Goal: Find specific page/section: Find specific page/section

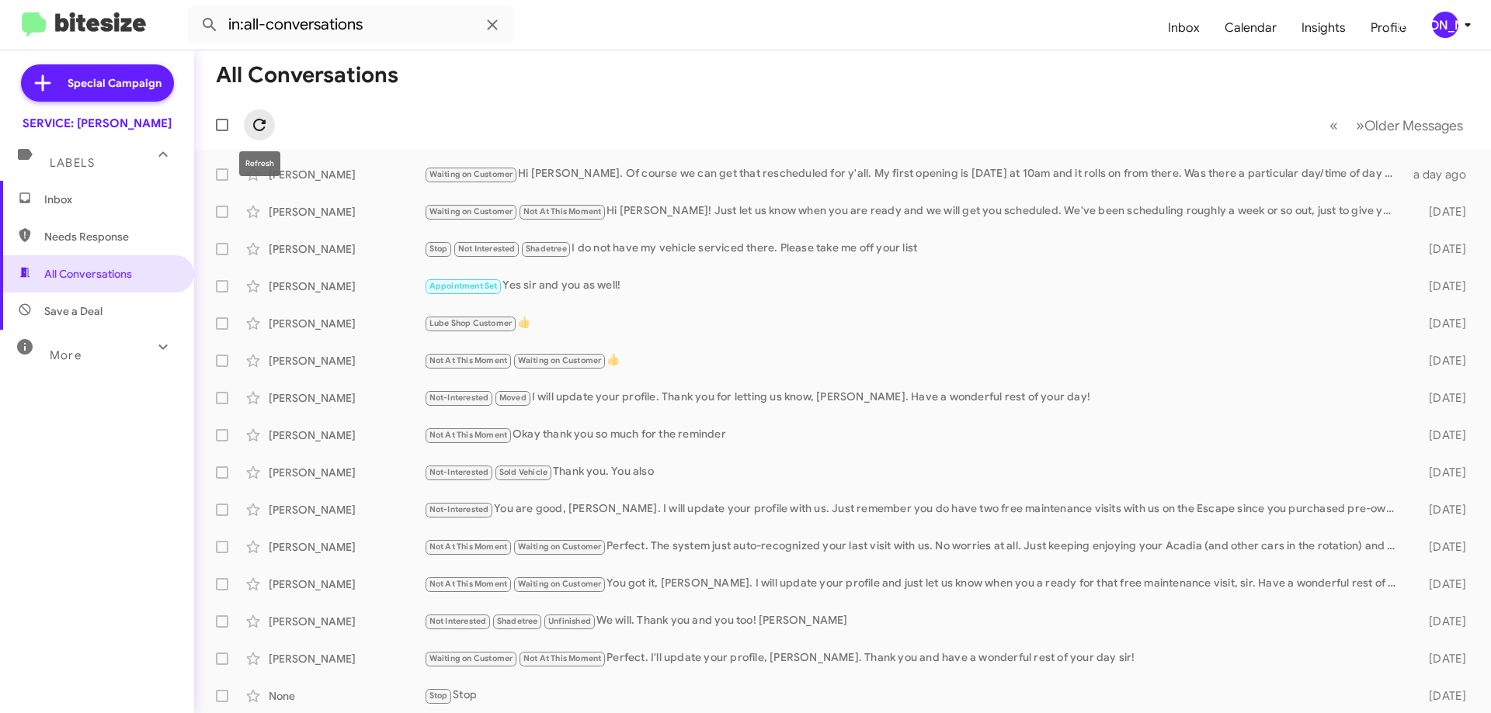
click at [263, 130] on icon at bounding box center [259, 125] width 12 height 12
click at [252, 130] on icon at bounding box center [259, 125] width 19 height 19
drag, startPoint x: 103, startPoint y: 195, endPoint x: 94, endPoint y: 238, distance: 43.7
click at [102, 195] on span "Inbox" at bounding box center [110, 200] width 132 height 16
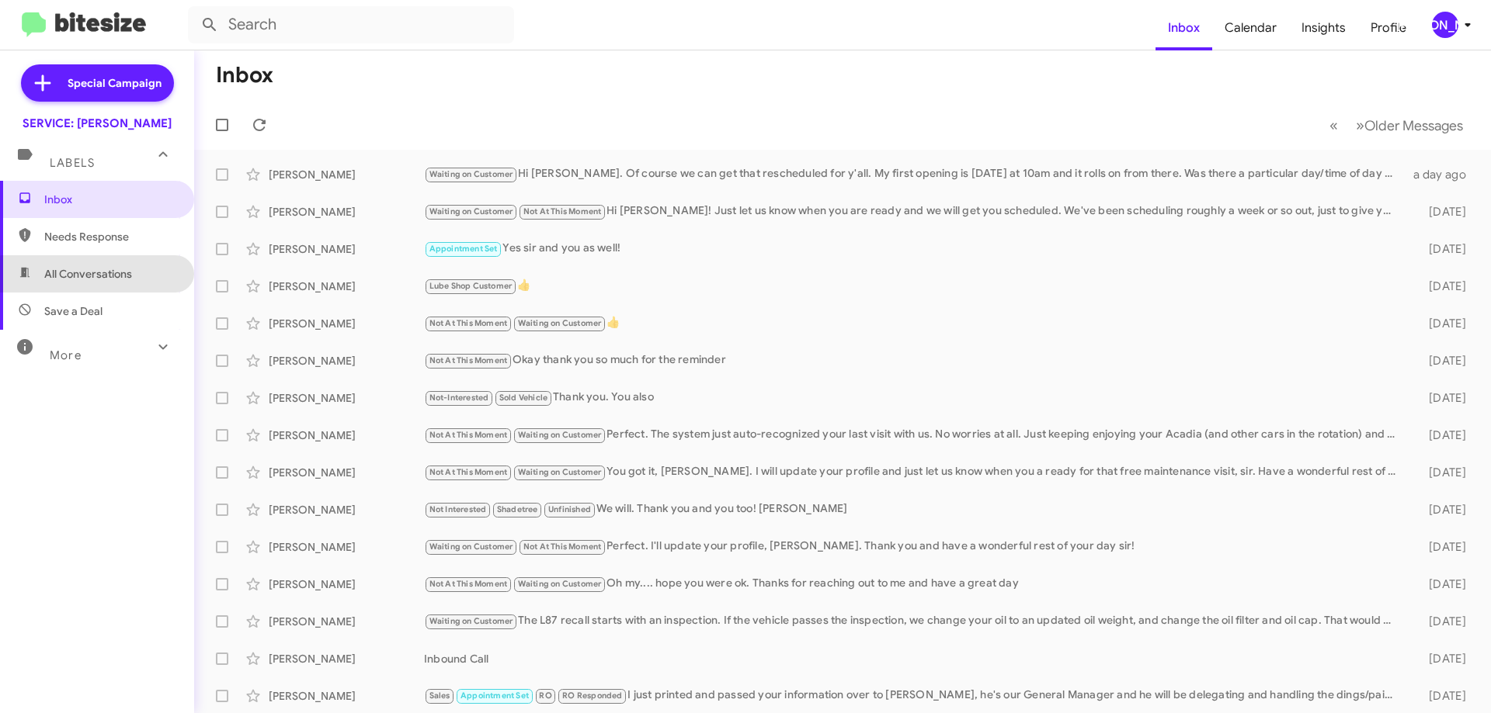
click at [117, 280] on span "All Conversations" at bounding box center [88, 274] width 88 height 16
type input "in:all-conversations"
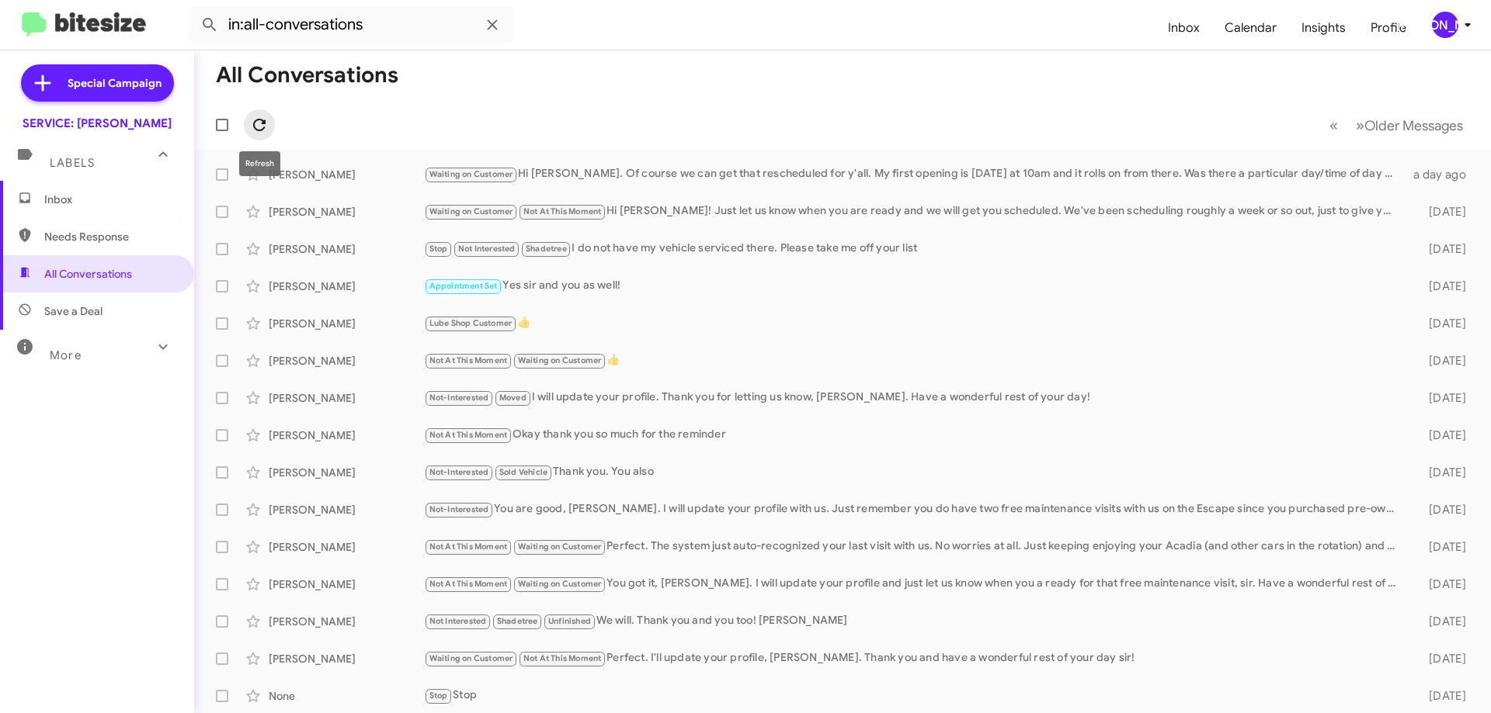
click at [269, 128] on span at bounding box center [259, 125] width 31 height 19
click at [250, 116] on icon at bounding box center [259, 125] width 19 height 19
click at [56, 191] on span "Inbox" at bounding box center [97, 199] width 194 height 37
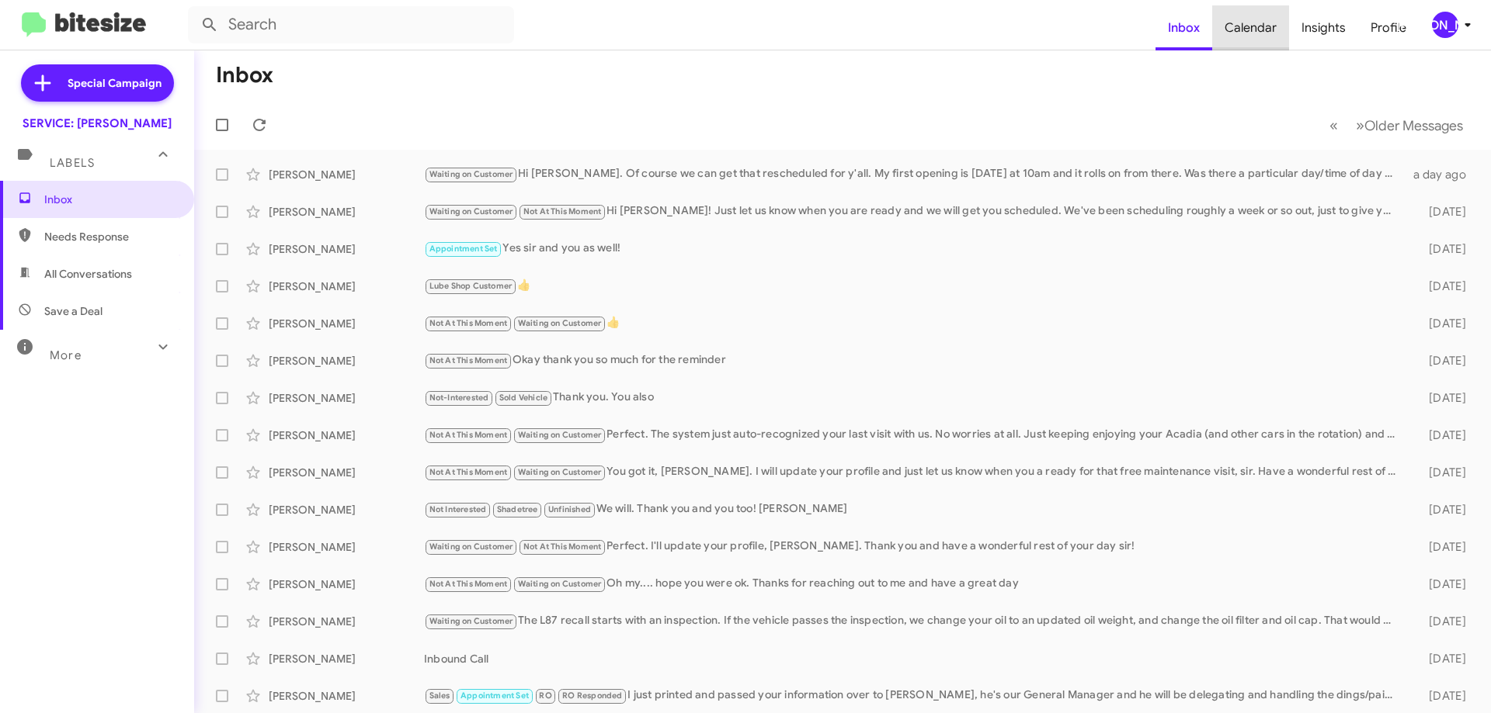
click at [1262, 26] on span "Calendar" at bounding box center [1250, 27] width 77 height 45
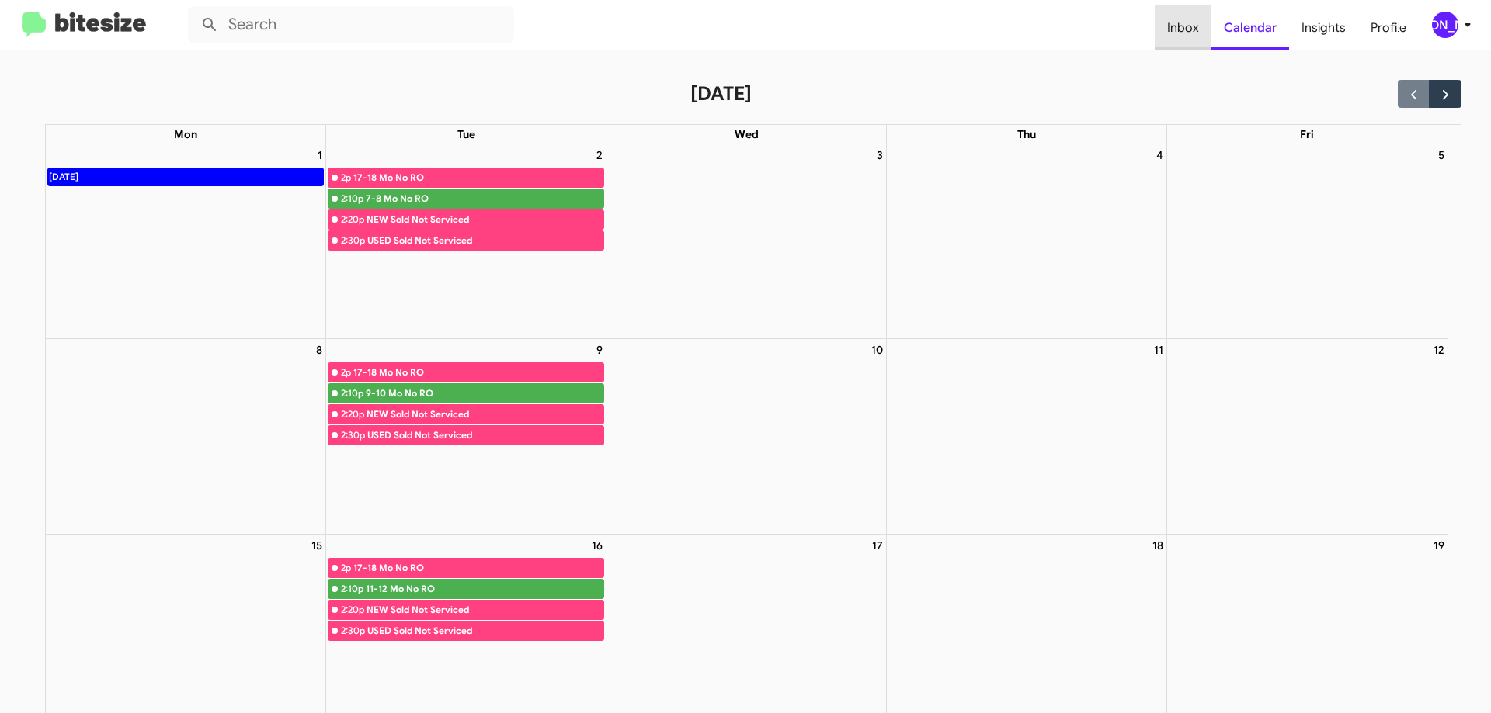
click at [1179, 25] on span "Inbox" at bounding box center [1182, 27] width 57 height 45
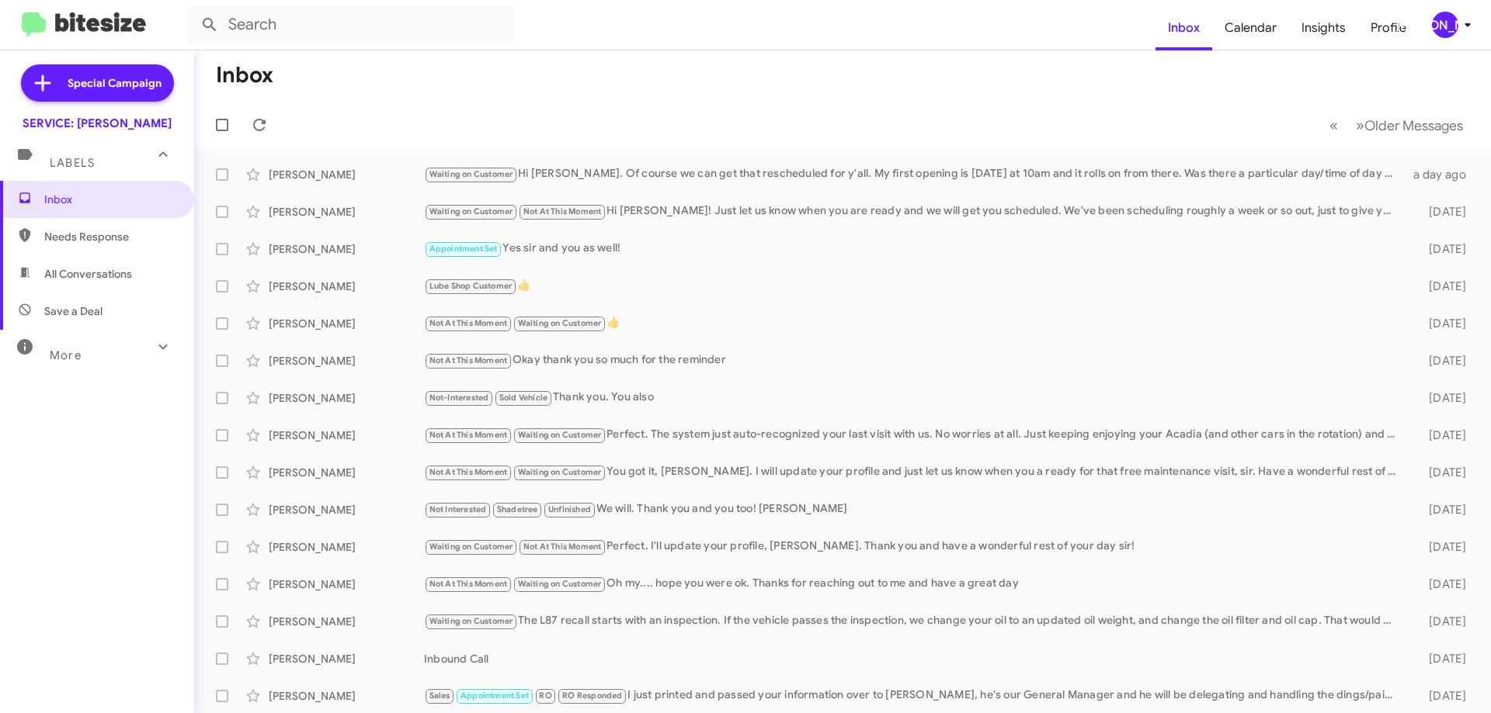
click at [116, 351] on div "More" at bounding box center [81, 349] width 138 height 29
click at [54, 550] on span "Sent" at bounding box center [55, 548] width 23 height 16
type input "in:sent"
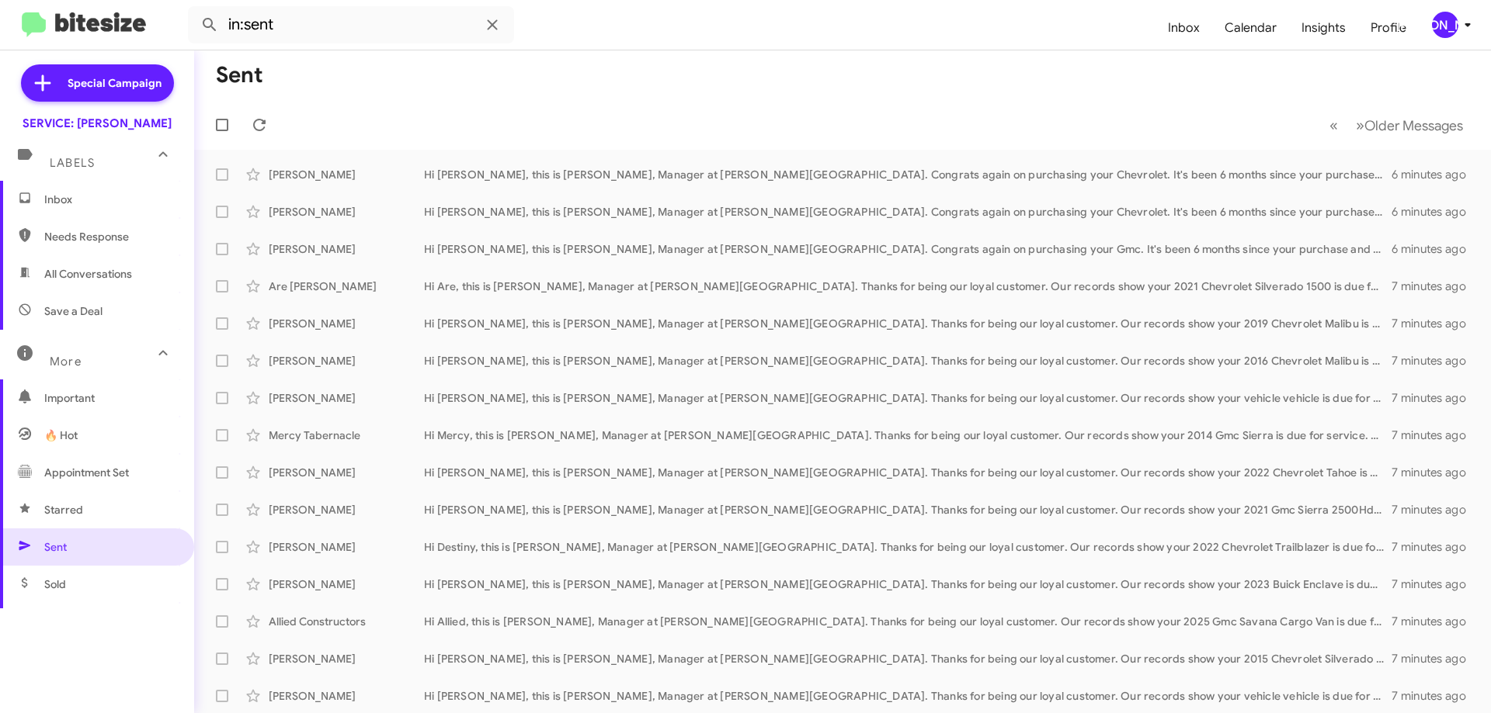
click at [78, 214] on span "Inbox" at bounding box center [97, 199] width 194 height 37
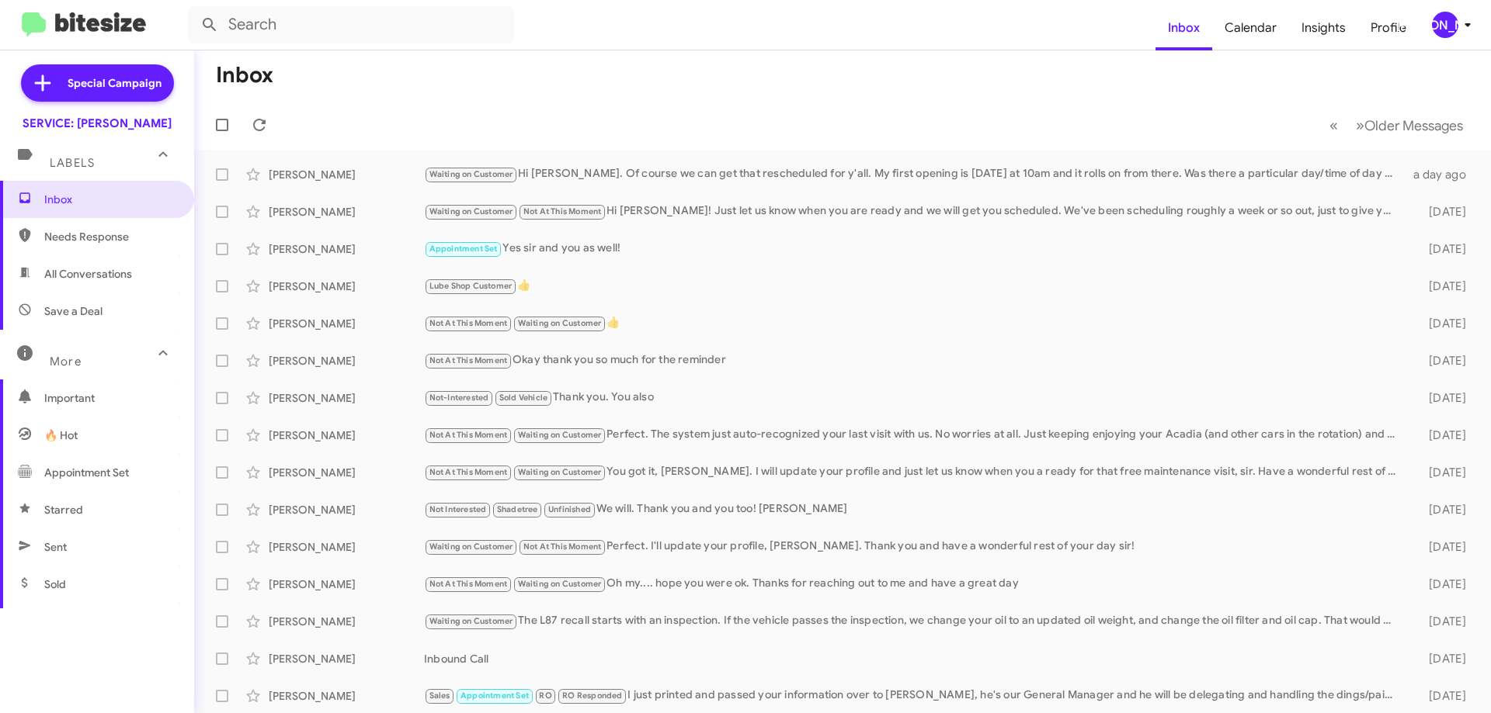
click at [115, 277] on span "All Conversations" at bounding box center [88, 274] width 88 height 16
type input "in:all-conversations"
